Goal: Task Accomplishment & Management: Check status

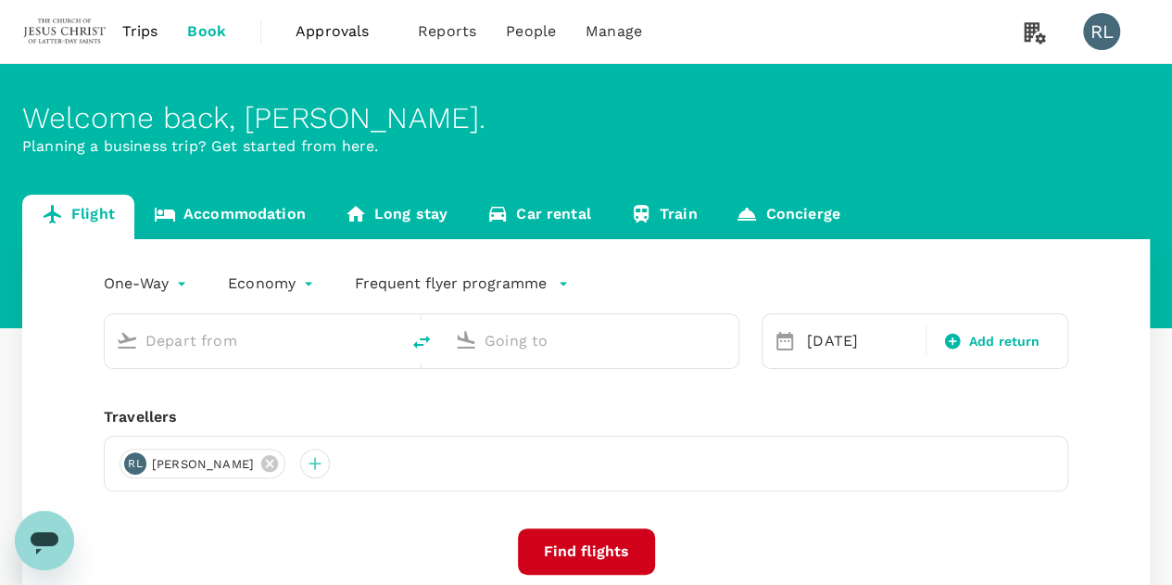
type input "Kuching Intl (KCH)"
type input "Sibu (SBW)"
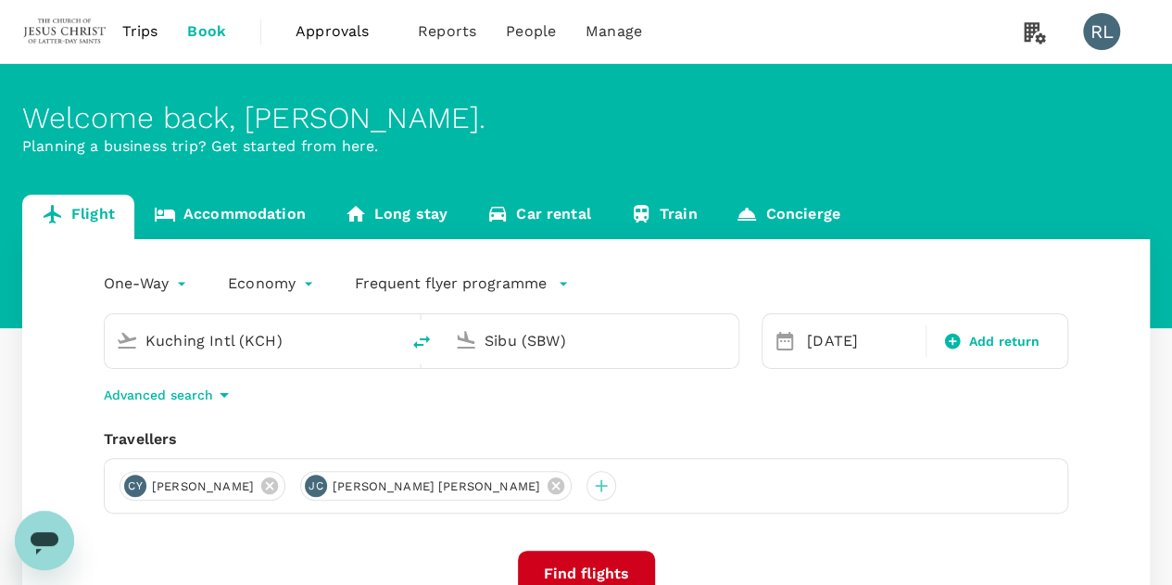
click at [140, 28] on span "Trips" at bounding box center [140, 31] width 36 height 22
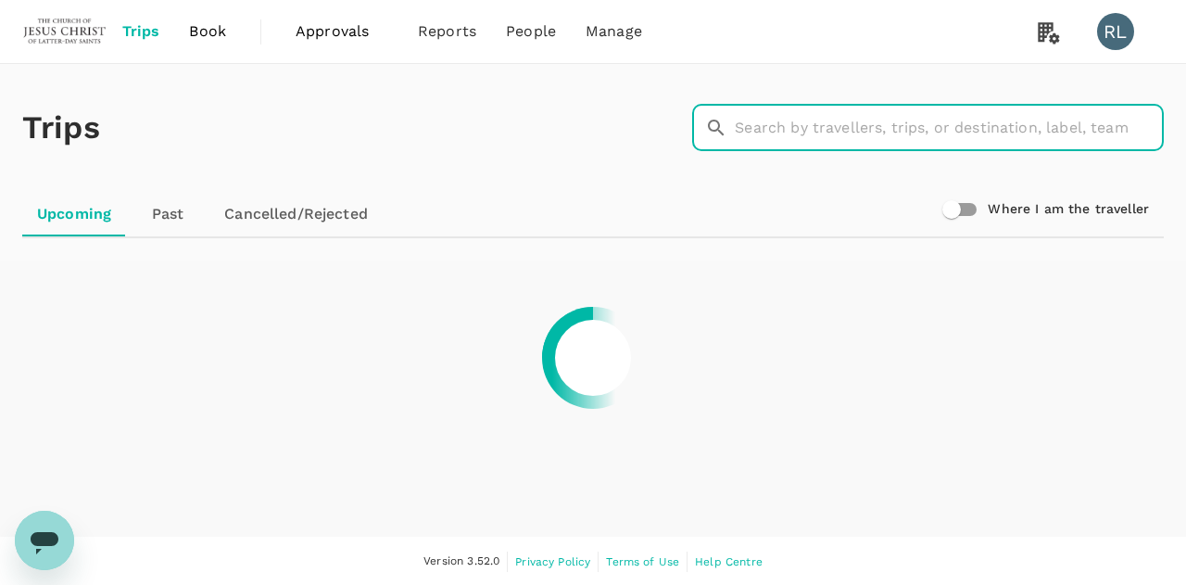
click at [800, 132] on input "text" at bounding box center [949, 128] width 429 height 46
type input "[PERSON_NAME]"
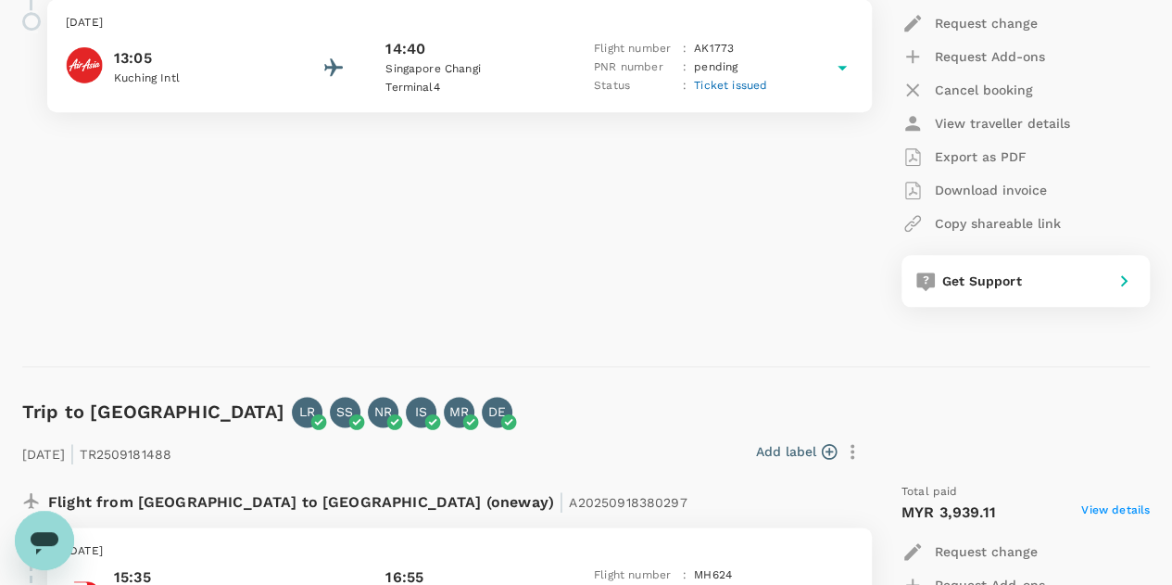
scroll to position [834, 0]
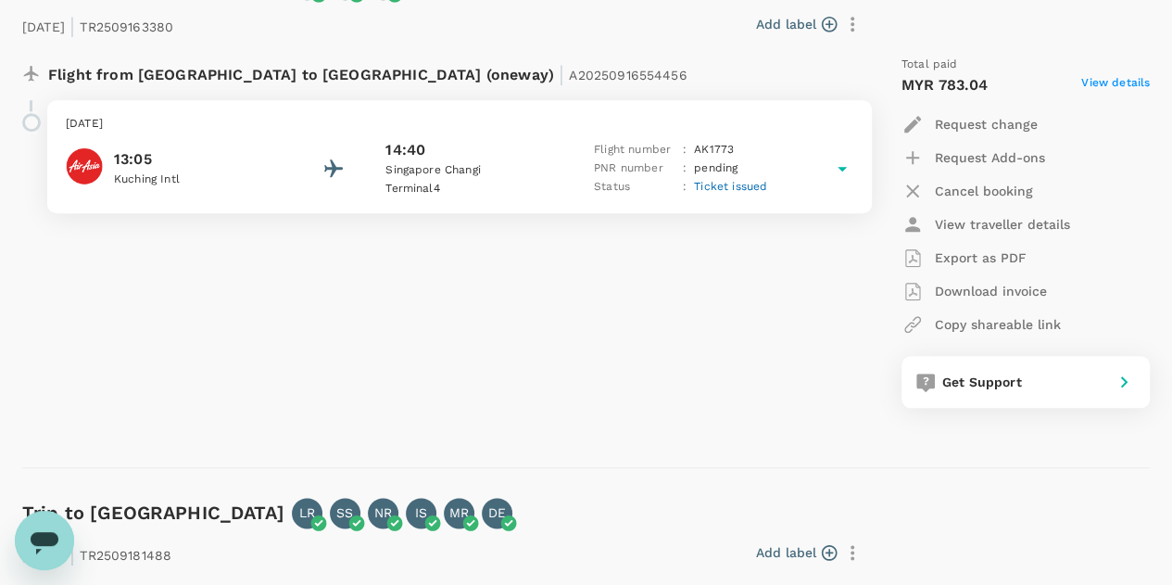
click at [780, 168] on div "13:05 Kuching Intl 14:40 [GEOGRAPHIC_DATA] [GEOGRAPHIC_DATA] 4 Flight number : …" at bounding box center [459, 168] width 787 height 59
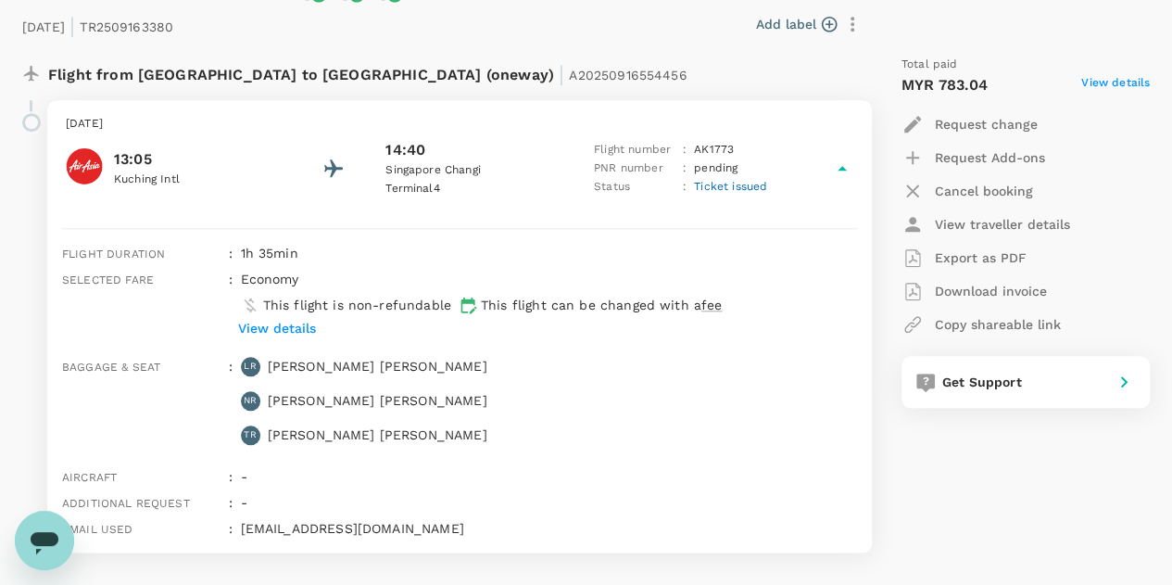
click at [990, 254] on p "Export as PDF" at bounding box center [981, 257] width 92 height 19
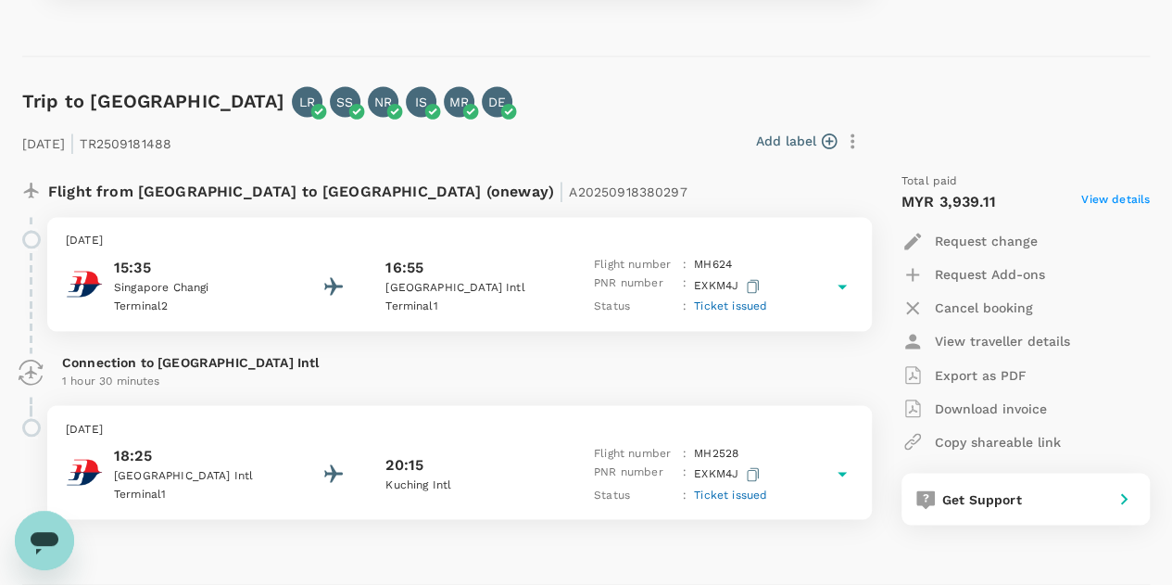
scroll to position [1482, 0]
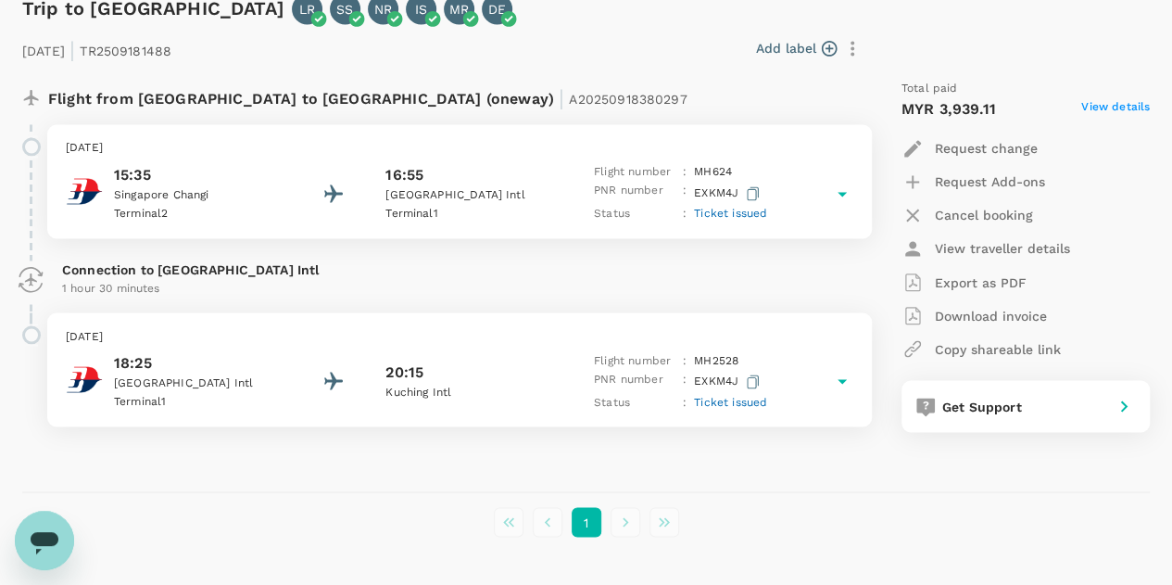
click at [564, 179] on div "15:35 [GEOGRAPHIC_DATA] 2 16:55 [GEOGRAPHIC_DATA] 1 Flight number : MH 624 PNR …" at bounding box center [459, 193] width 787 height 60
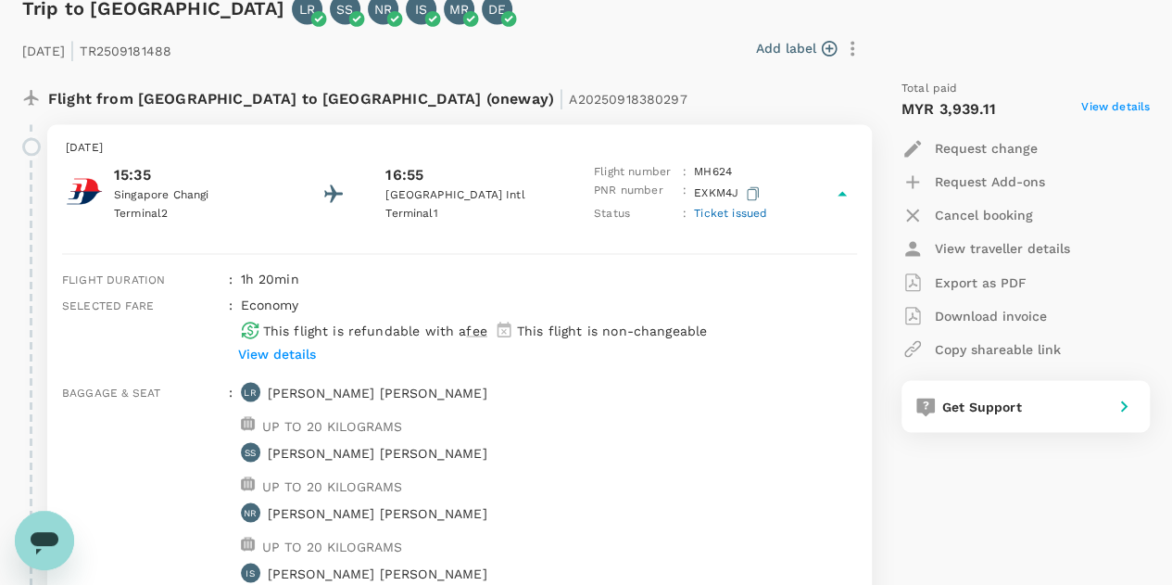
click at [978, 281] on p "Export as PDF" at bounding box center [981, 281] width 92 height 19
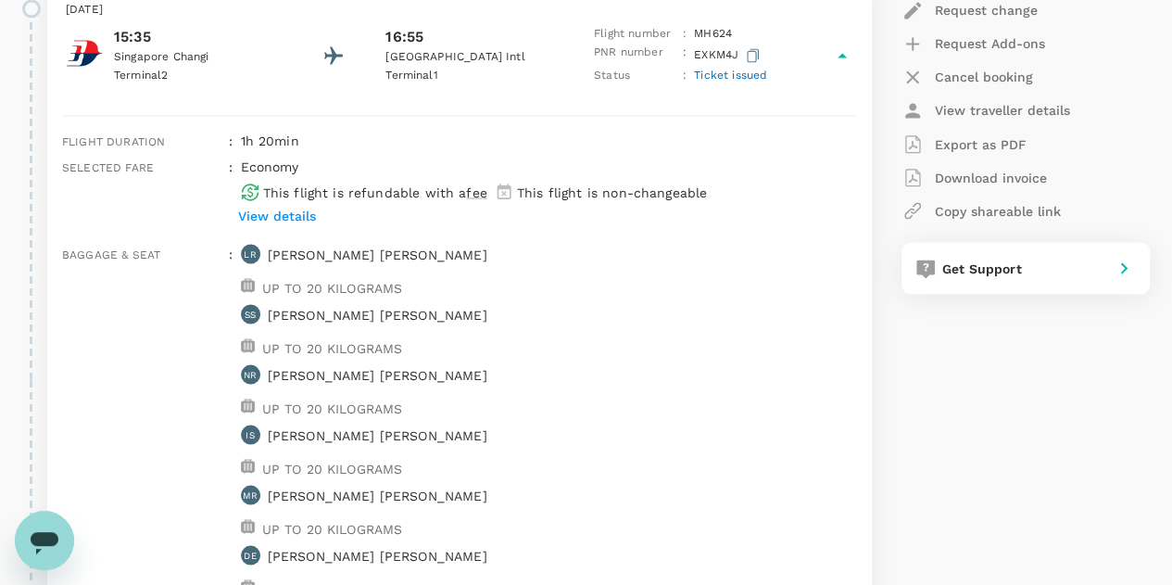
scroll to position [1528, 0]
